Goal: Find specific page/section: Find specific page/section

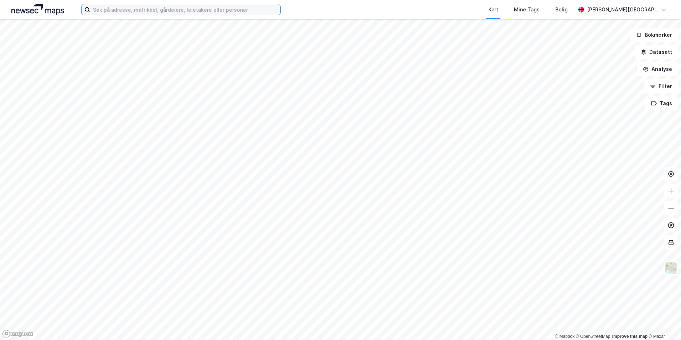
click at [230, 12] on input at bounding box center [185, 9] width 190 height 11
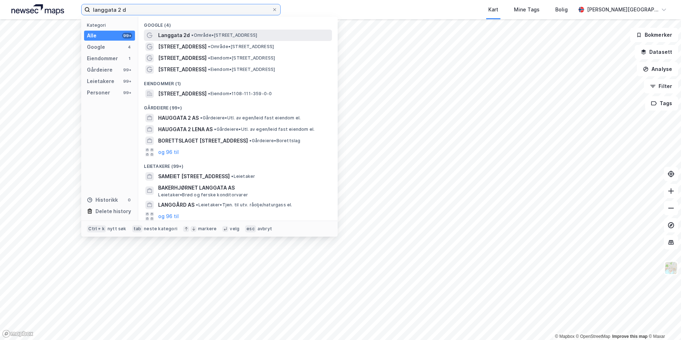
type input "langgata 2 d"
click at [228, 37] on span "• Område • [STREET_ADDRESS]" at bounding box center [224, 35] width 66 height 6
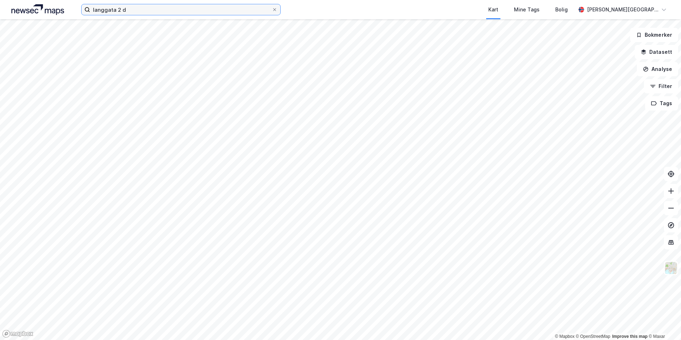
click at [153, 14] on input "langgata 2 d" at bounding box center [181, 9] width 182 height 11
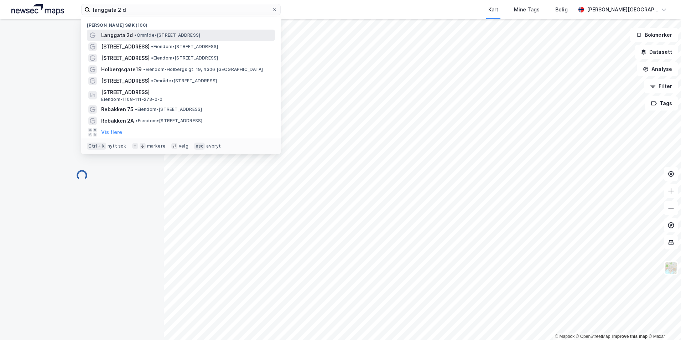
click at [151, 34] on span "• Område • [STREET_ADDRESS]" at bounding box center [167, 35] width 66 height 6
